Goal: Ask a question

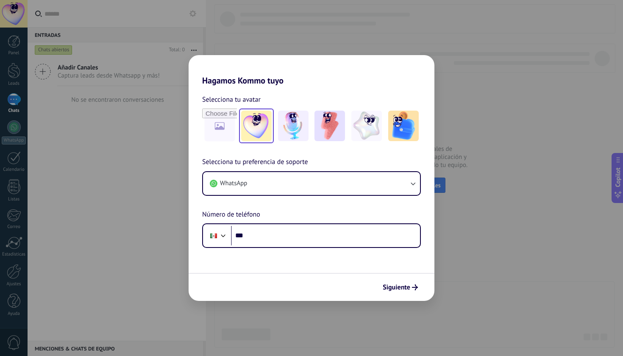
click at [259, 127] on img at bounding box center [256, 126] width 30 height 30
click at [405, 291] on button "Siguiente" at bounding box center [400, 287] width 43 height 14
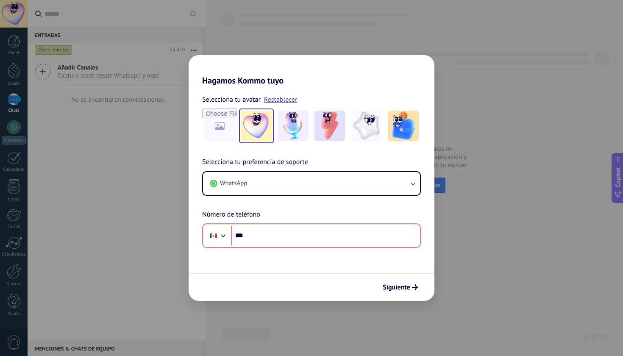
click at [346, 169] on div "Selecciona tu preferencia de soporte WhatsApp Número de teléfono Phone ***" at bounding box center [311, 202] width 246 height 91
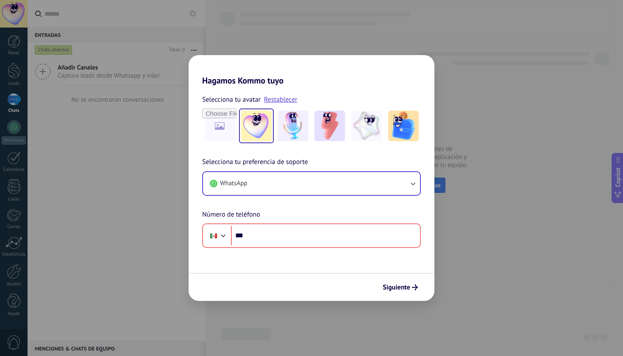
click at [347, 181] on button "WhatsApp" at bounding box center [311, 183] width 217 height 23
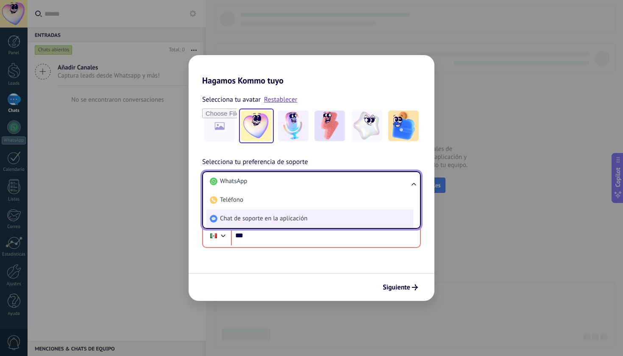
click at [284, 214] on span "Chat de soporte en la aplicación" at bounding box center [263, 218] width 87 height 8
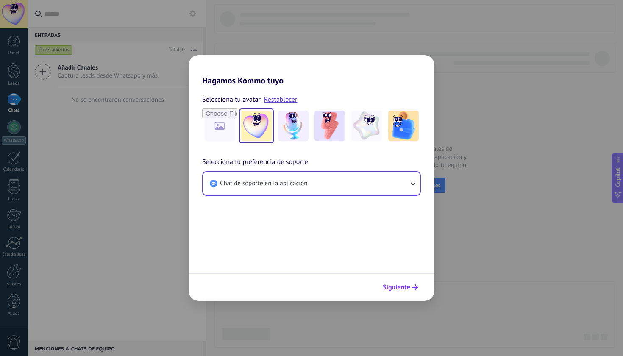
click at [393, 290] on span "Siguiente" at bounding box center [396, 287] width 28 height 6
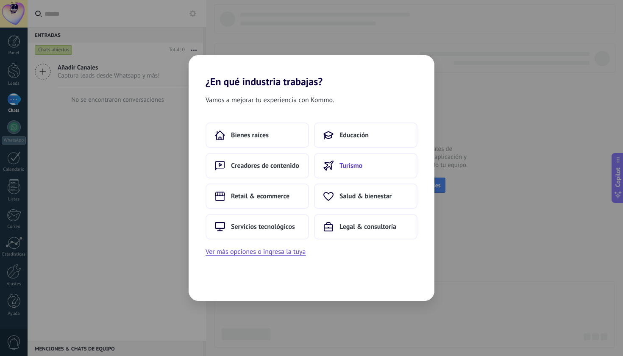
click at [342, 167] on span "Turismo" at bounding box center [350, 165] width 23 height 8
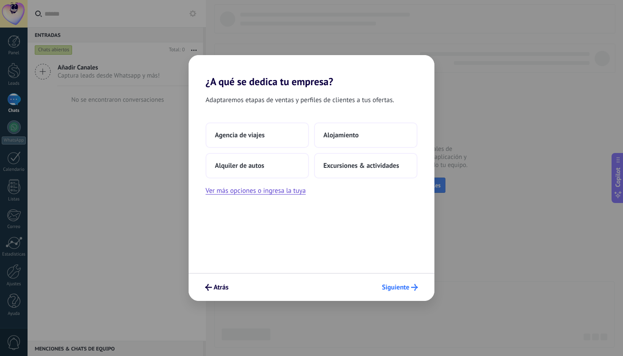
click at [402, 292] on button "Siguiente" at bounding box center [400, 287] width 44 height 14
click at [401, 285] on span "Siguiente" at bounding box center [396, 287] width 28 height 6
click at [404, 289] on span "Siguiente" at bounding box center [396, 287] width 28 height 6
click at [331, 136] on span "Alojamiento" at bounding box center [340, 135] width 35 height 8
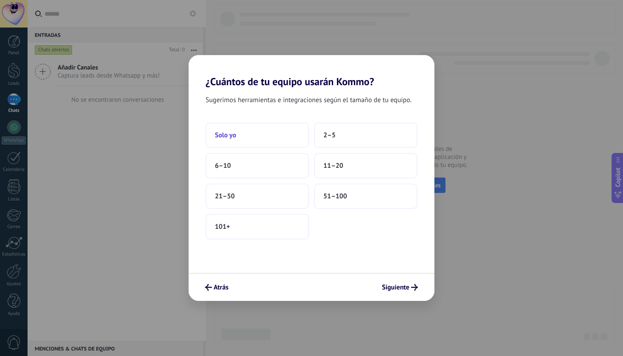
click at [255, 123] on button "Solo yo" at bounding box center [256, 134] width 103 height 25
